Goal: Task Accomplishment & Management: Manage account settings

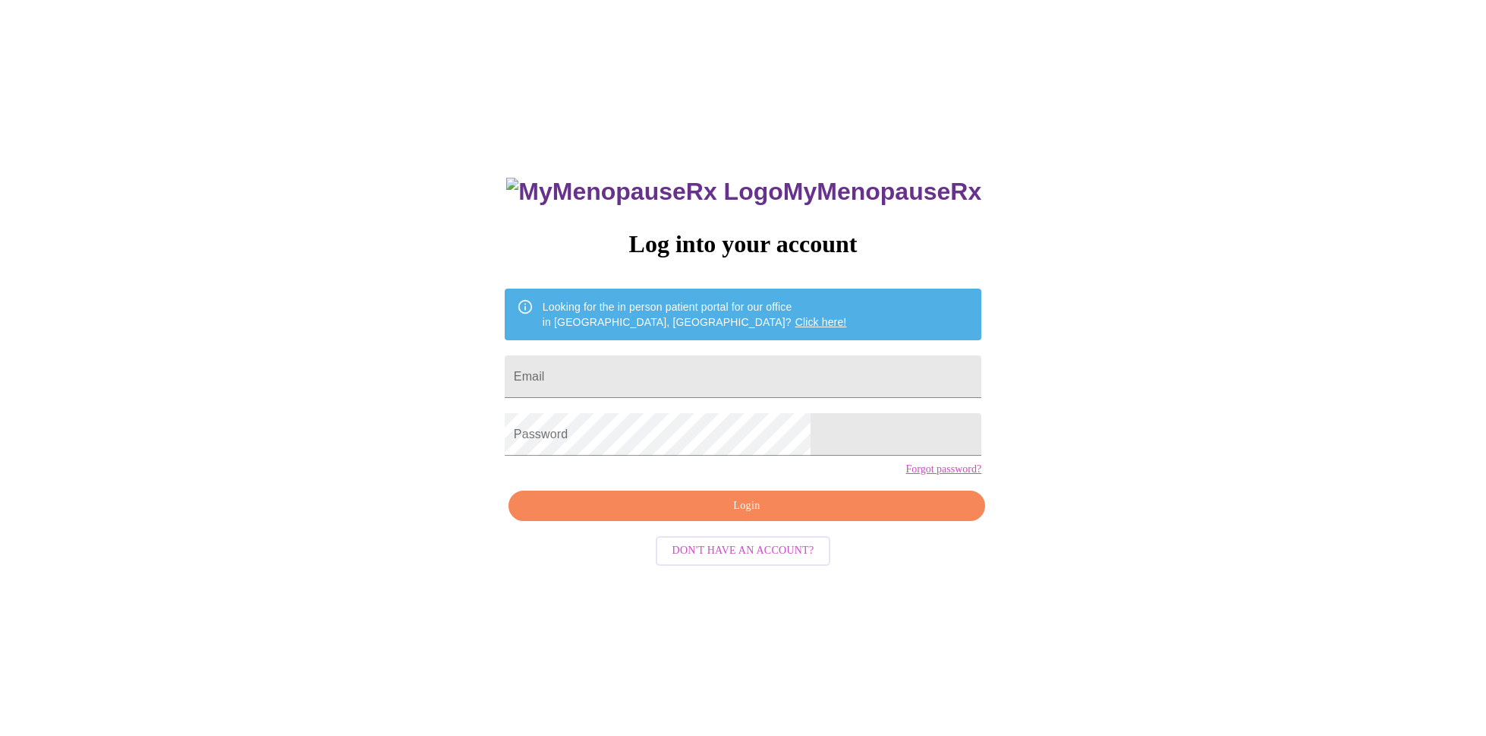
type input "tjmackh@hotmail.com"
click at [736, 515] on span "Login" at bounding box center [747, 505] width 442 height 19
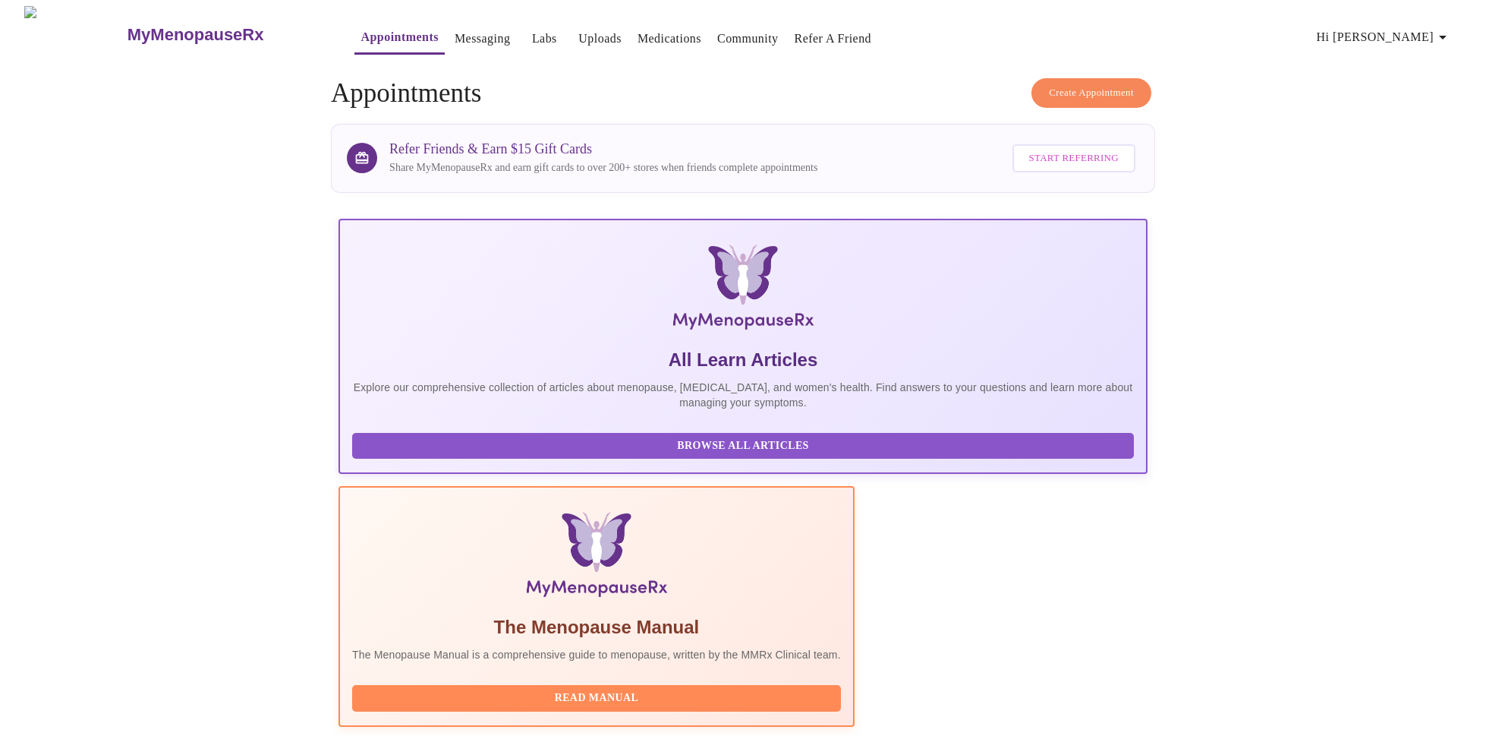
click at [638, 33] on link "Medications" at bounding box center [670, 38] width 64 height 21
